Goal: Book appointment/travel/reservation

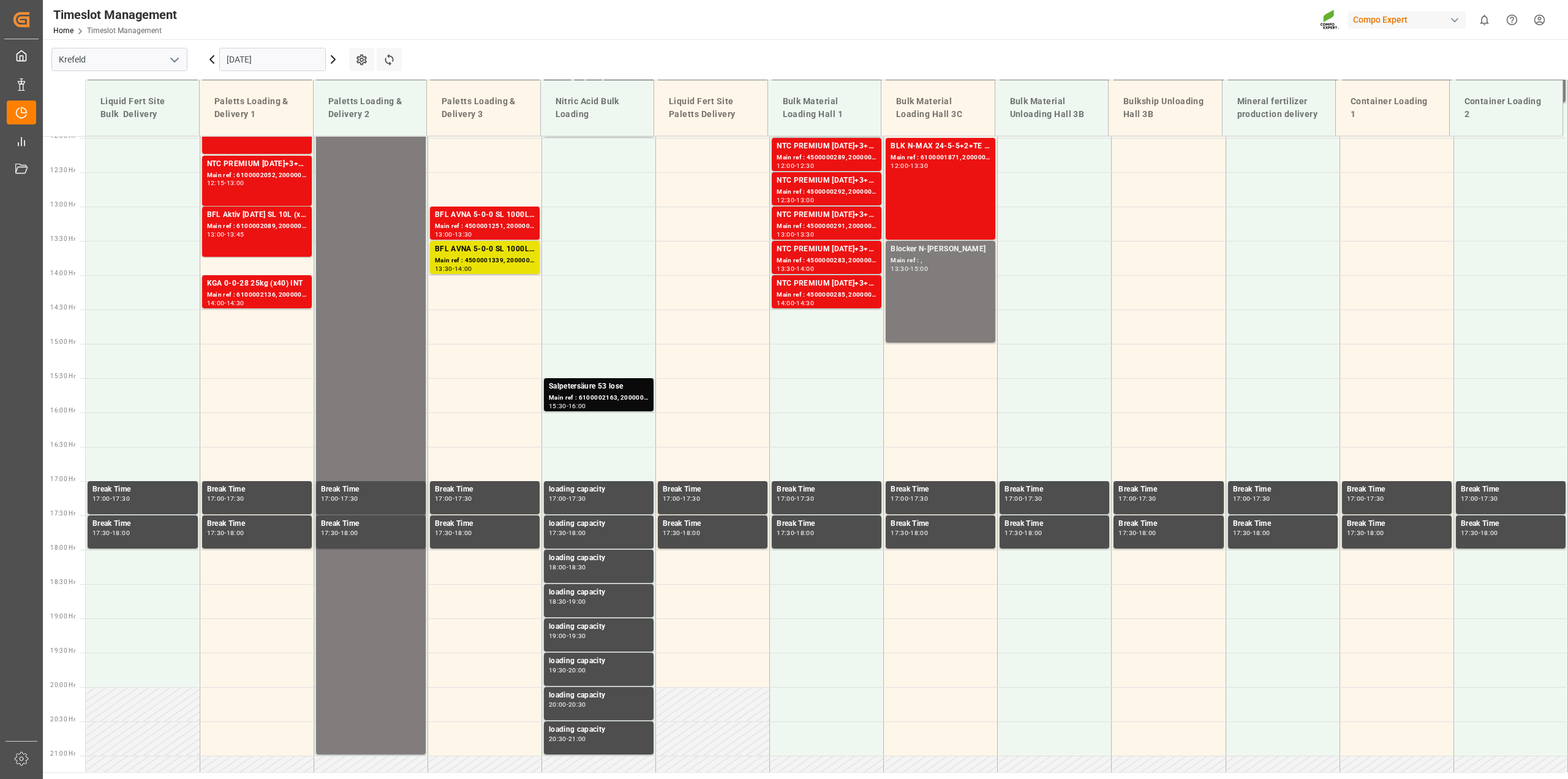
scroll to position [828, 0]
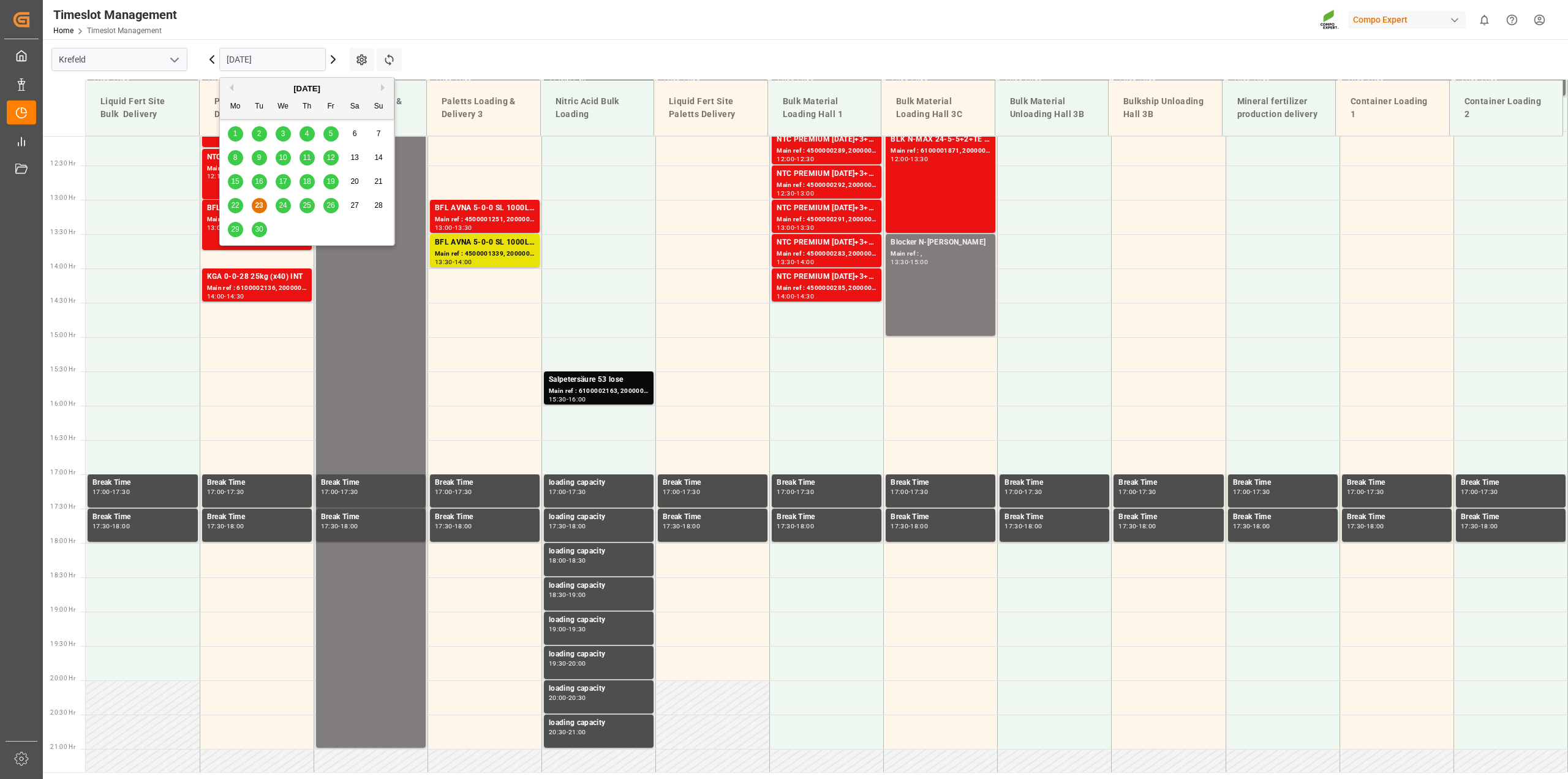
click at [255, 58] on input "[DATE]" at bounding box center [272, 59] width 106 height 23
click at [382, 86] on button "Next Month" at bounding box center [384, 87] width 7 height 7
click at [307, 135] on span "2" at bounding box center [307, 133] width 4 height 8
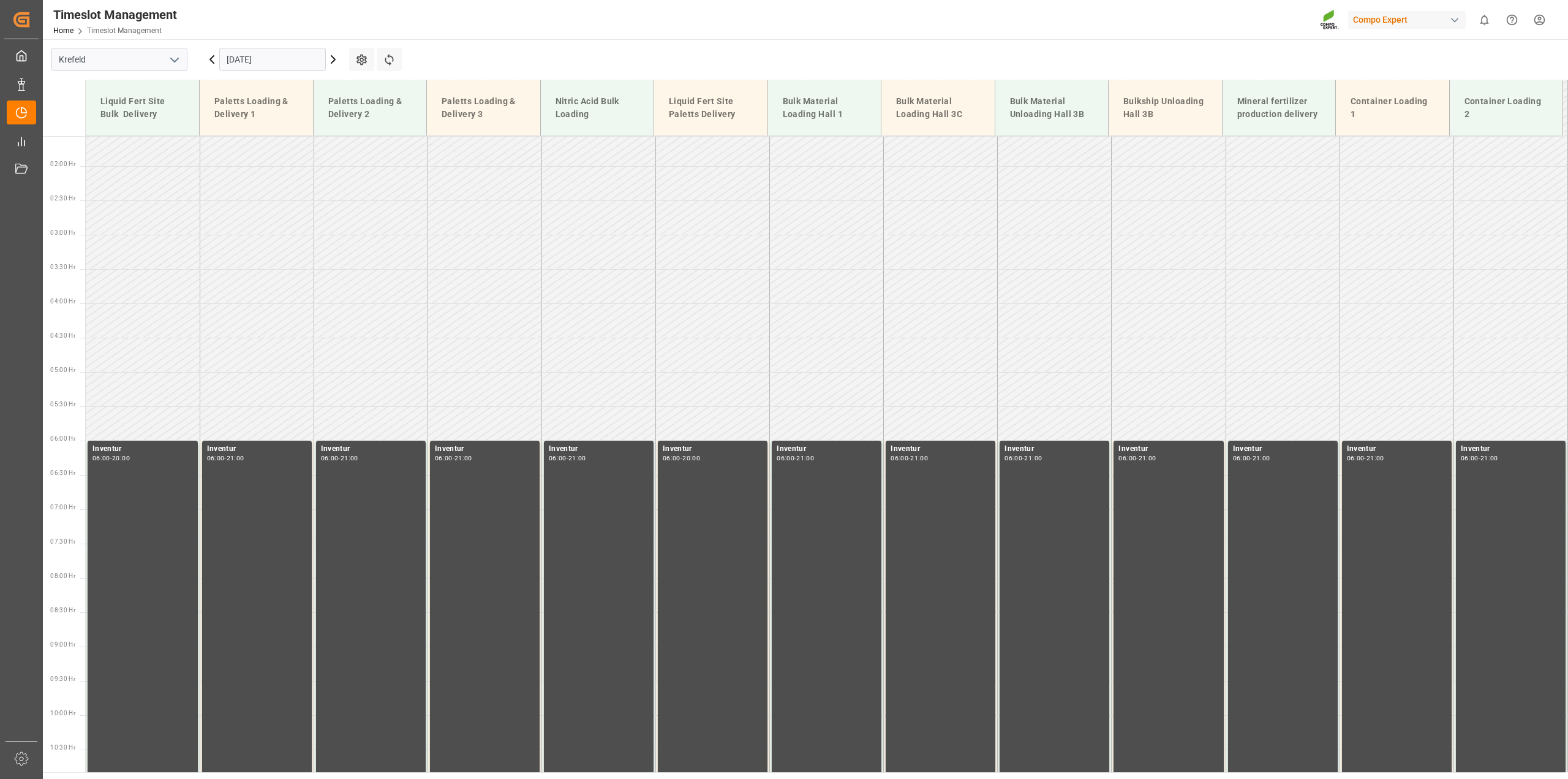
scroll to position [0, 0]
